Goal: Task Accomplishment & Management: Use online tool/utility

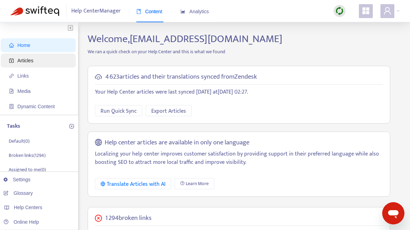
click at [25, 60] on span "Articles" at bounding box center [25, 61] width 16 height 6
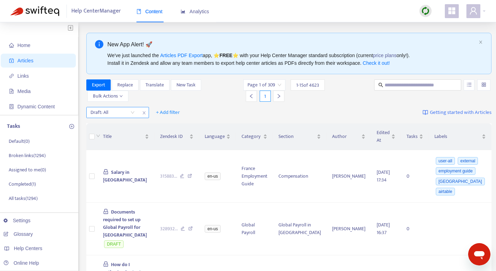
click at [132, 113] on input "search" at bounding box center [112, 112] width 44 height 10
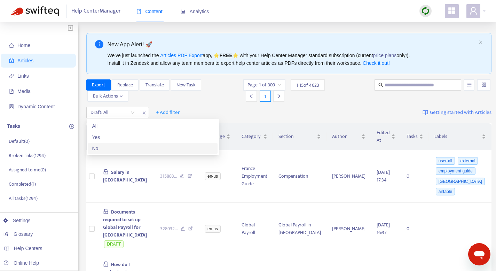
click at [128, 144] on div "No" at bounding box center [152, 148] width 121 height 8
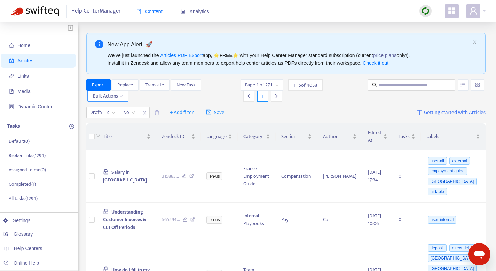
click at [110, 93] on span "Bulk Actions" at bounding box center [108, 96] width 30 height 8
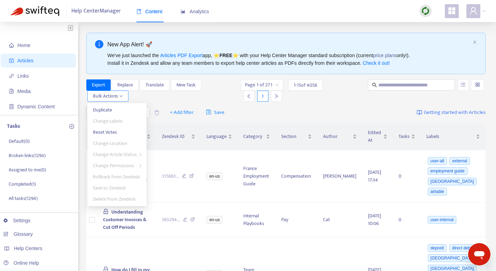
click at [112, 95] on span "Bulk Actions" at bounding box center [108, 96] width 30 height 8
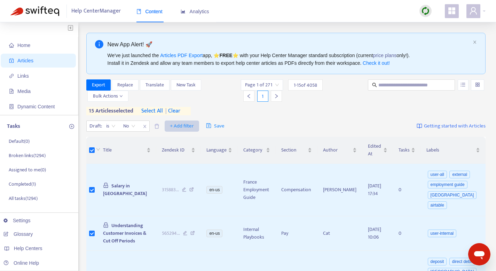
click at [186, 123] on span "+ Add filter" at bounding box center [182, 126] width 24 height 8
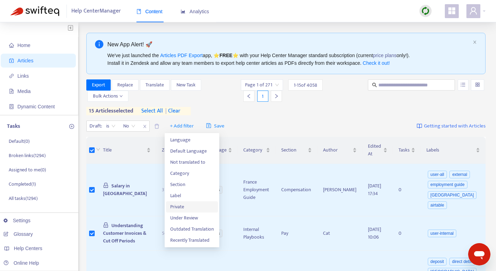
click at [194, 203] on span "Private" at bounding box center [191, 207] width 43 height 8
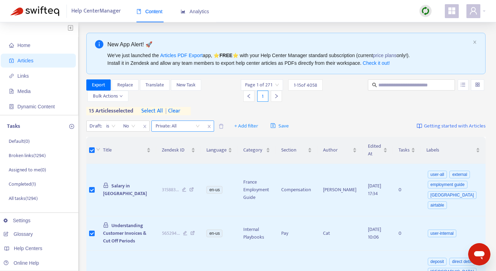
click at [190, 126] on input "search" at bounding box center [177, 126] width 44 height 10
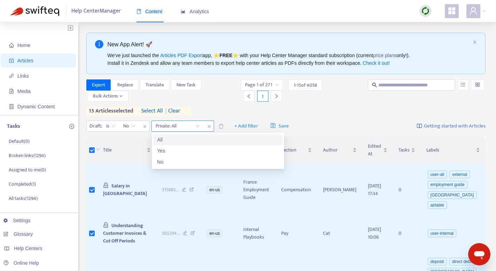
click at [190, 126] on input "search" at bounding box center [177, 126] width 44 height 10
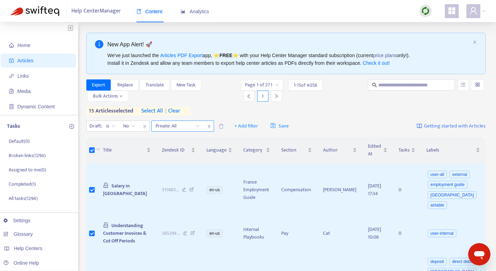
click at [206, 125] on span "close" at bounding box center [209, 126] width 9 height 8
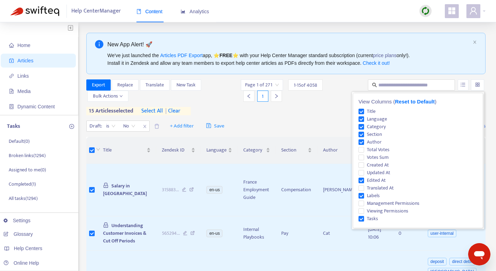
click at [415, 87] on div at bounding box center [477, 84] width 13 height 11
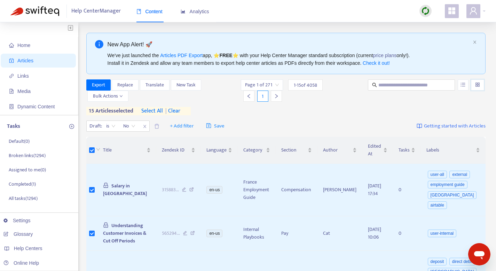
click at [415, 87] on div at bounding box center [477, 84] width 13 height 11
click at [118, 98] on span "Bulk Actions" at bounding box center [108, 96] width 30 height 8
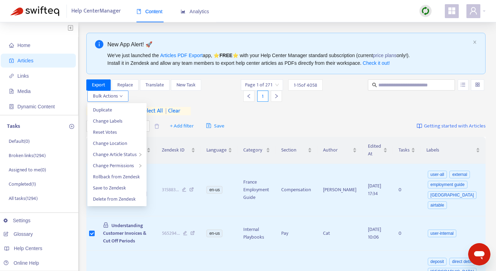
click at [118, 98] on span "Bulk Actions" at bounding box center [108, 96] width 30 height 8
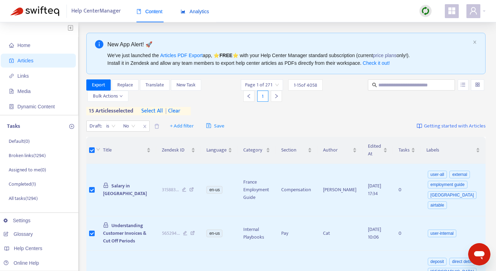
click at [194, 14] on div "Analytics" at bounding box center [195, 12] width 29 height 8
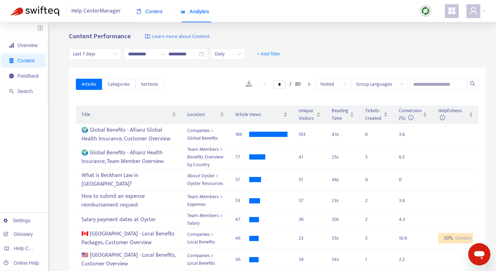
click at [162, 15] on div "Content" at bounding box center [149, 12] width 26 height 8
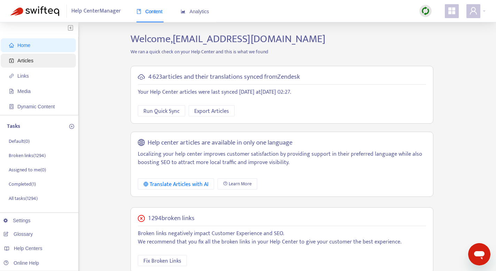
click at [32, 55] on span "Articles" at bounding box center [39, 61] width 61 height 14
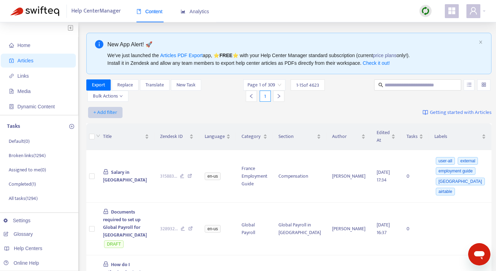
click at [110, 111] on span "+ Add filter" at bounding box center [105, 112] width 24 height 8
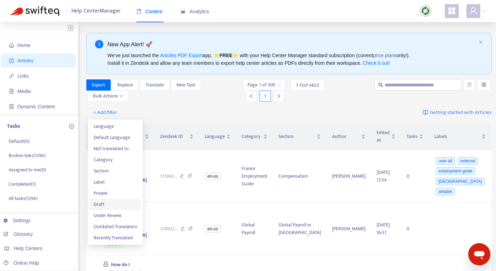
click at [114, 200] on li "Draft" at bounding box center [115, 204] width 52 height 11
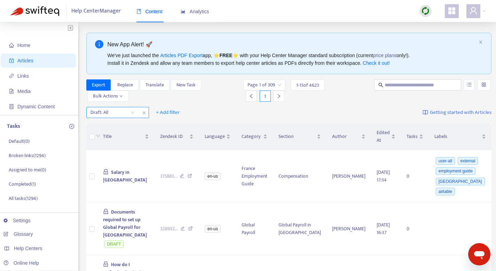
click at [127, 110] on input "search" at bounding box center [112, 112] width 44 height 10
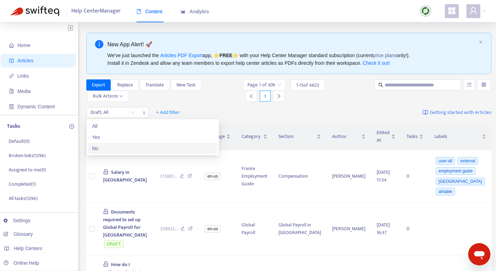
click at [118, 147] on div "No" at bounding box center [152, 148] width 121 height 8
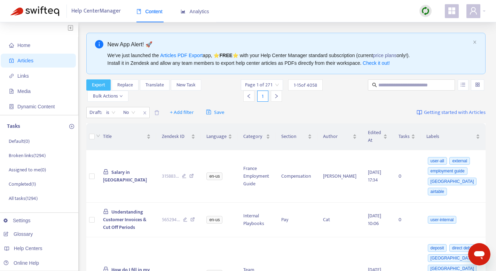
click at [99, 84] on span "Export" at bounding box center [98, 85] width 13 height 8
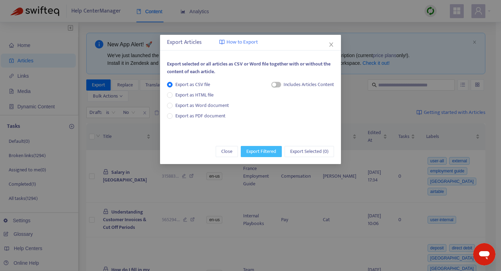
click at [260, 152] on span "Export Filtered" at bounding box center [261, 151] width 30 height 8
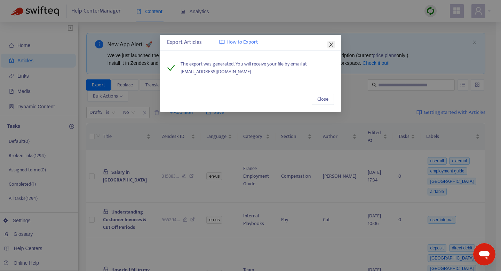
click at [331, 44] on icon "close" at bounding box center [331, 44] width 4 height 4
